Goal: Task Accomplishment & Management: Use online tool/utility

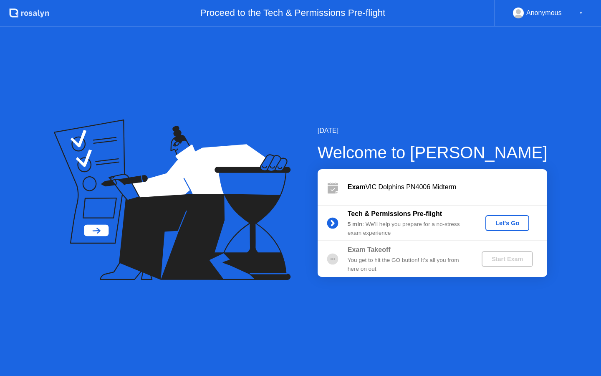
click at [497, 226] on div "Let's Go" at bounding box center [507, 223] width 37 height 7
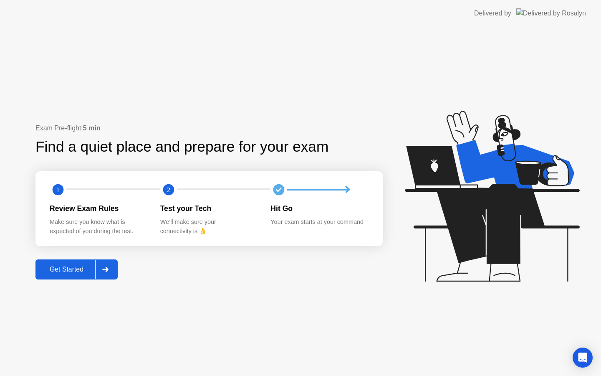
click at [83, 270] on div "Get Started" at bounding box center [66, 269] width 57 height 8
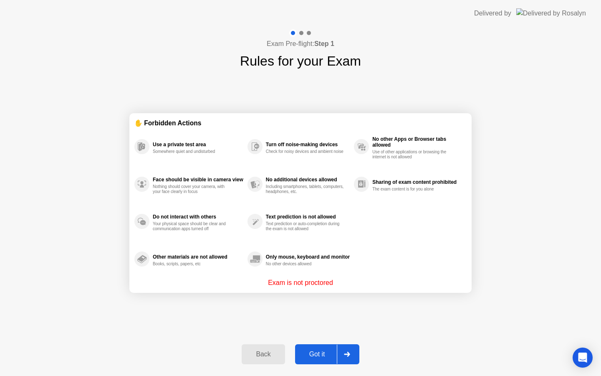
click at [316, 353] on div "Got it" at bounding box center [317, 354] width 39 height 8
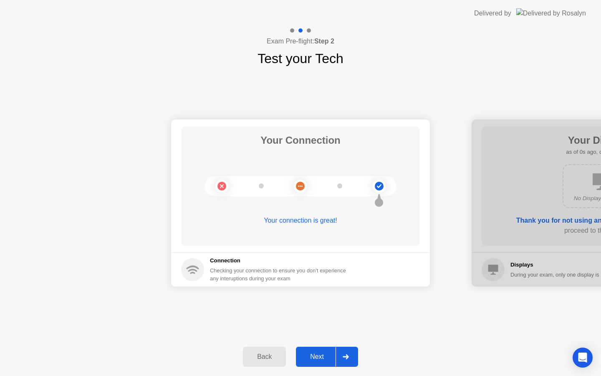
click at [321, 359] on div "Next" at bounding box center [316, 357] width 37 height 8
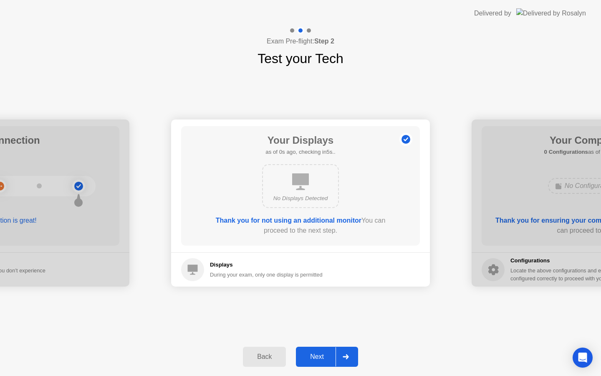
click at [321, 359] on div "Next" at bounding box center [316, 357] width 37 height 8
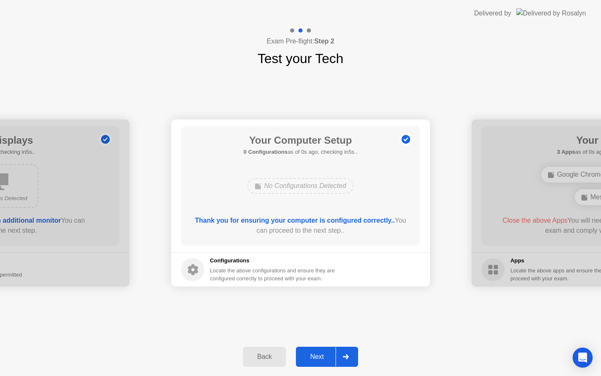
click at [321, 359] on div "Next" at bounding box center [316, 357] width 37 height 8
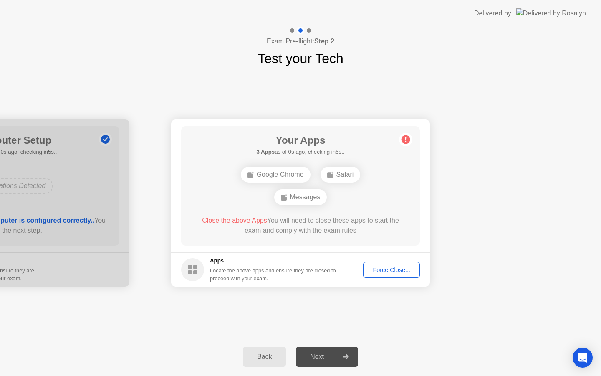
click at [384, 272] on div "Force Close..." at bounding box center [391, 269] width 51 height 7
click at [317, 356] on div "Next" at bounding box center [316, 357] width 37 height 8
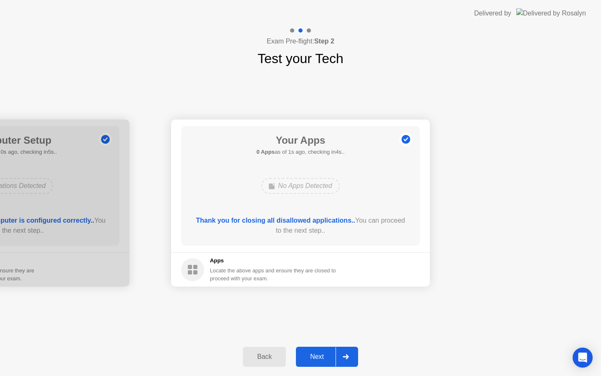
click at [318, 357] on div "Next" at bounding box center [316, 357] width 37 height 8
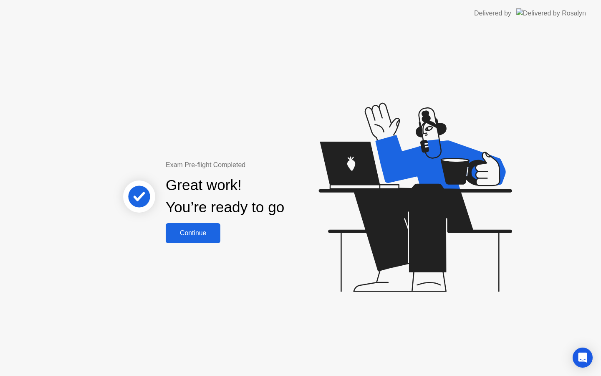
click at [204, 234] on div "Continue" at bounding box center [193, 233] width 50 height 8
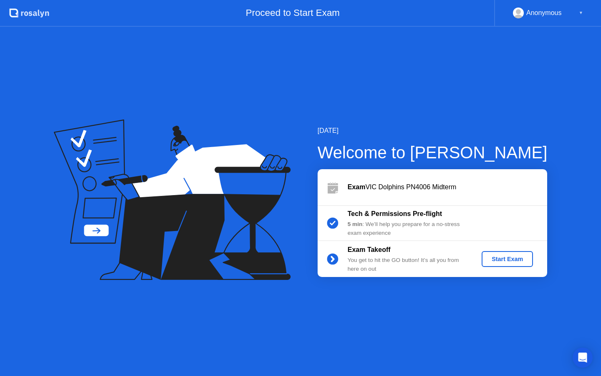
click at [500, 260] on div "Start Exam" at bounding box center [507, 258] width 45 height 7
